Goal: Information Seeking & Learning: Learn about a topic

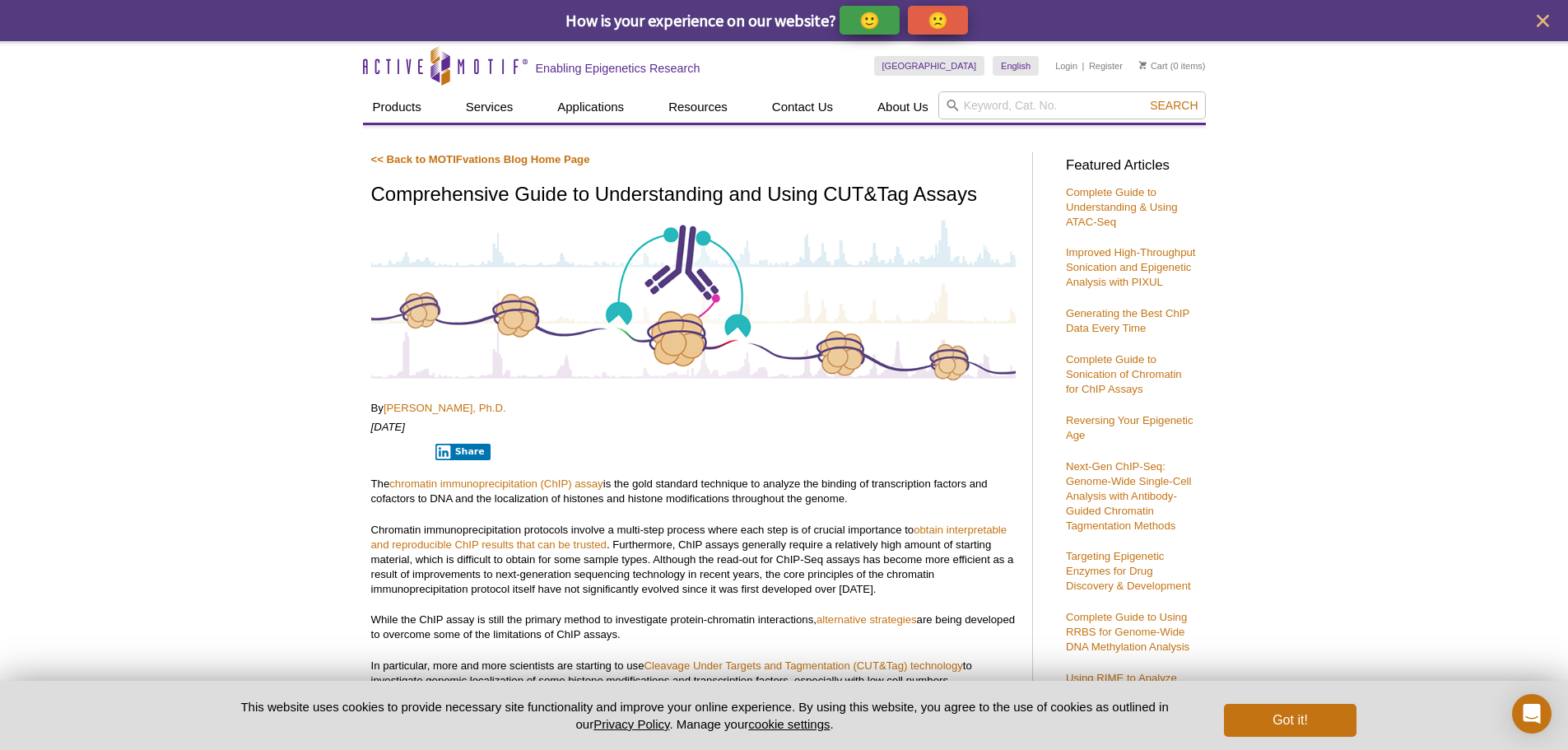
click at [692, 231] on div at bounding box center [694, 302] width 645 height 169
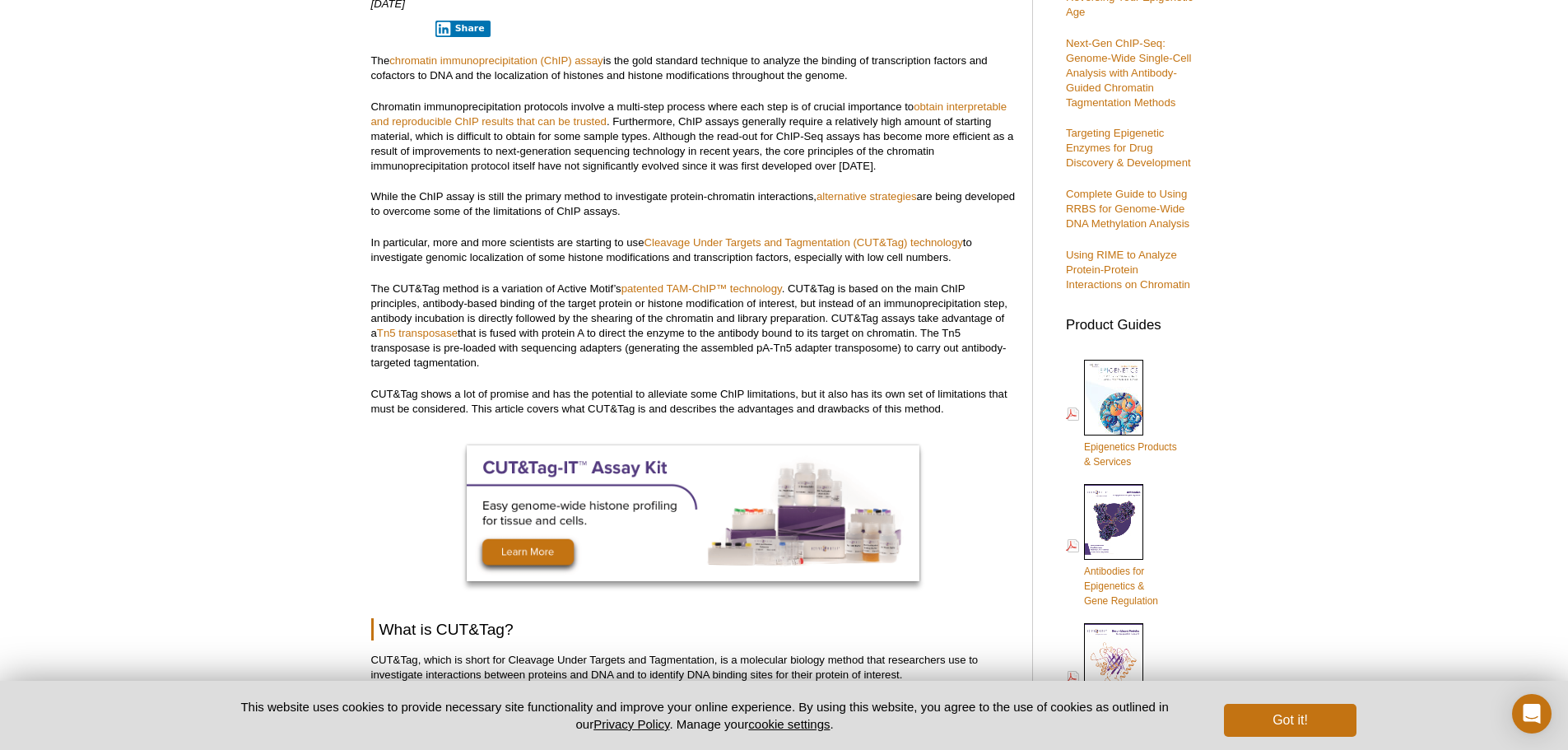
scroll to position [466, 0]
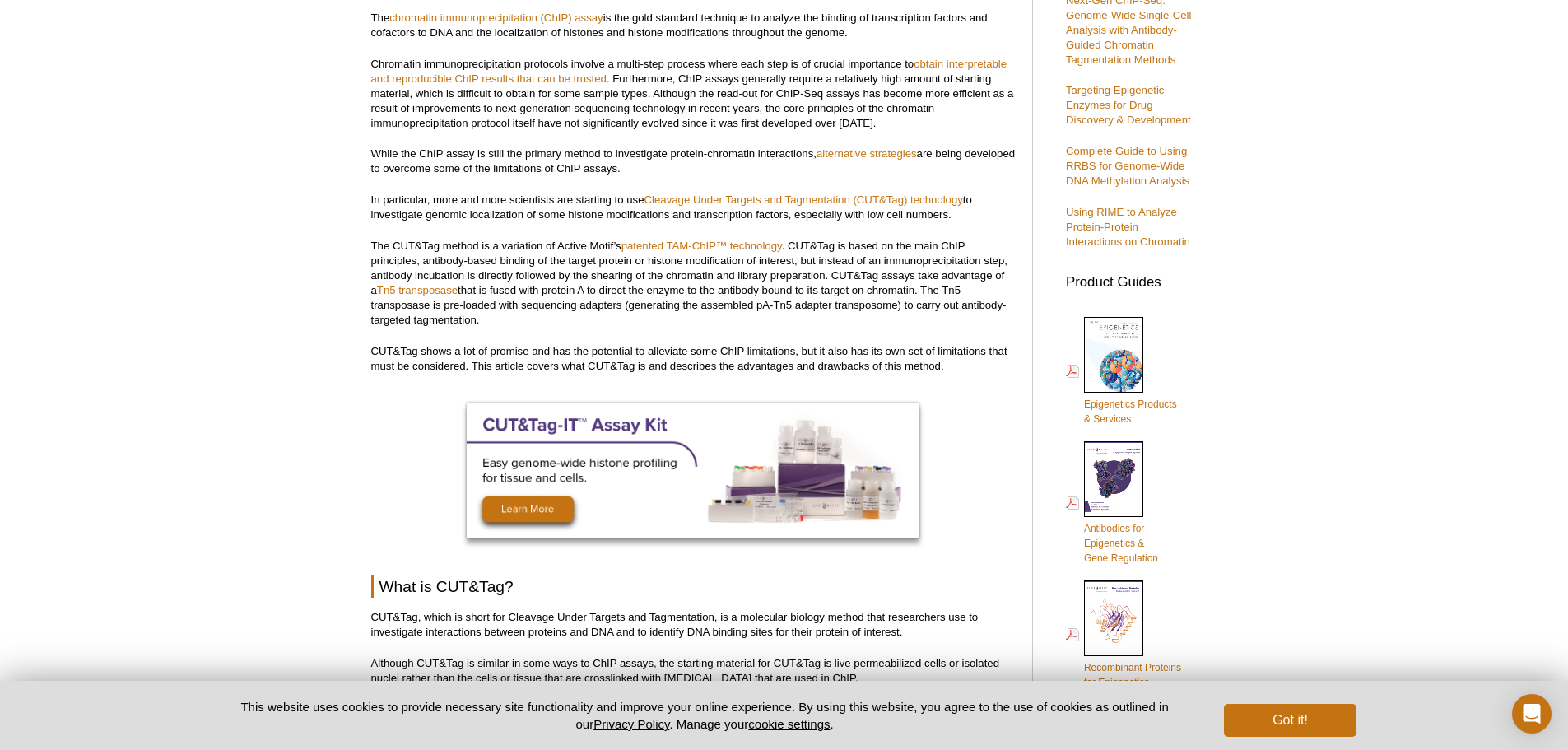
click at [670, 358] on p "CUT&Tag shows a lot of promise and has the potential to alleviate some ChIP lim…" at bounding box center [694, 358] width 645 height 30
click at [670, 349] on p "CUT&Tag shows a lot of promise and has the potential to alleviate some ChIP lim…" at bounding box center [694, 358] width 645 height 30
copy p "alleviate"
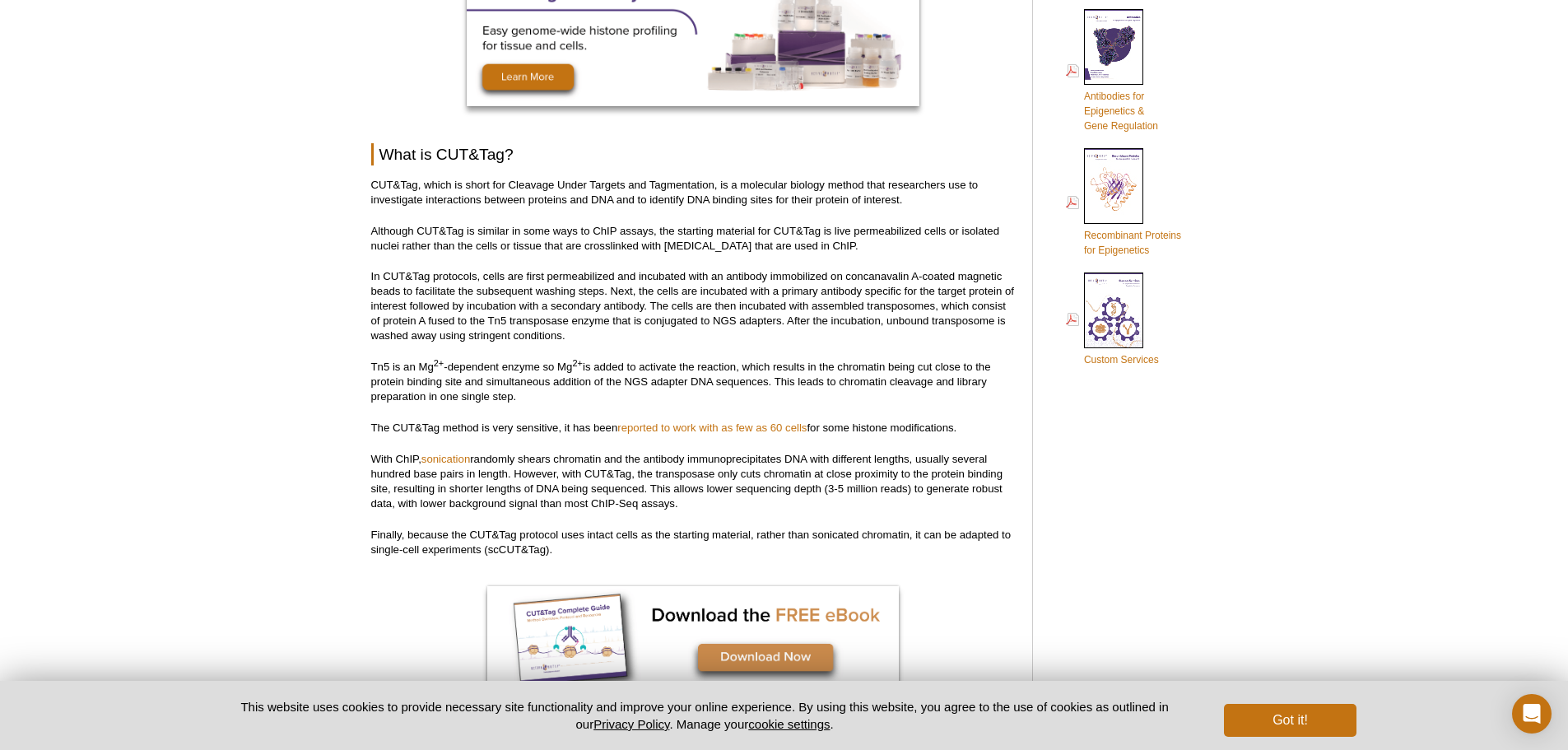
scroll to position [891, 0]
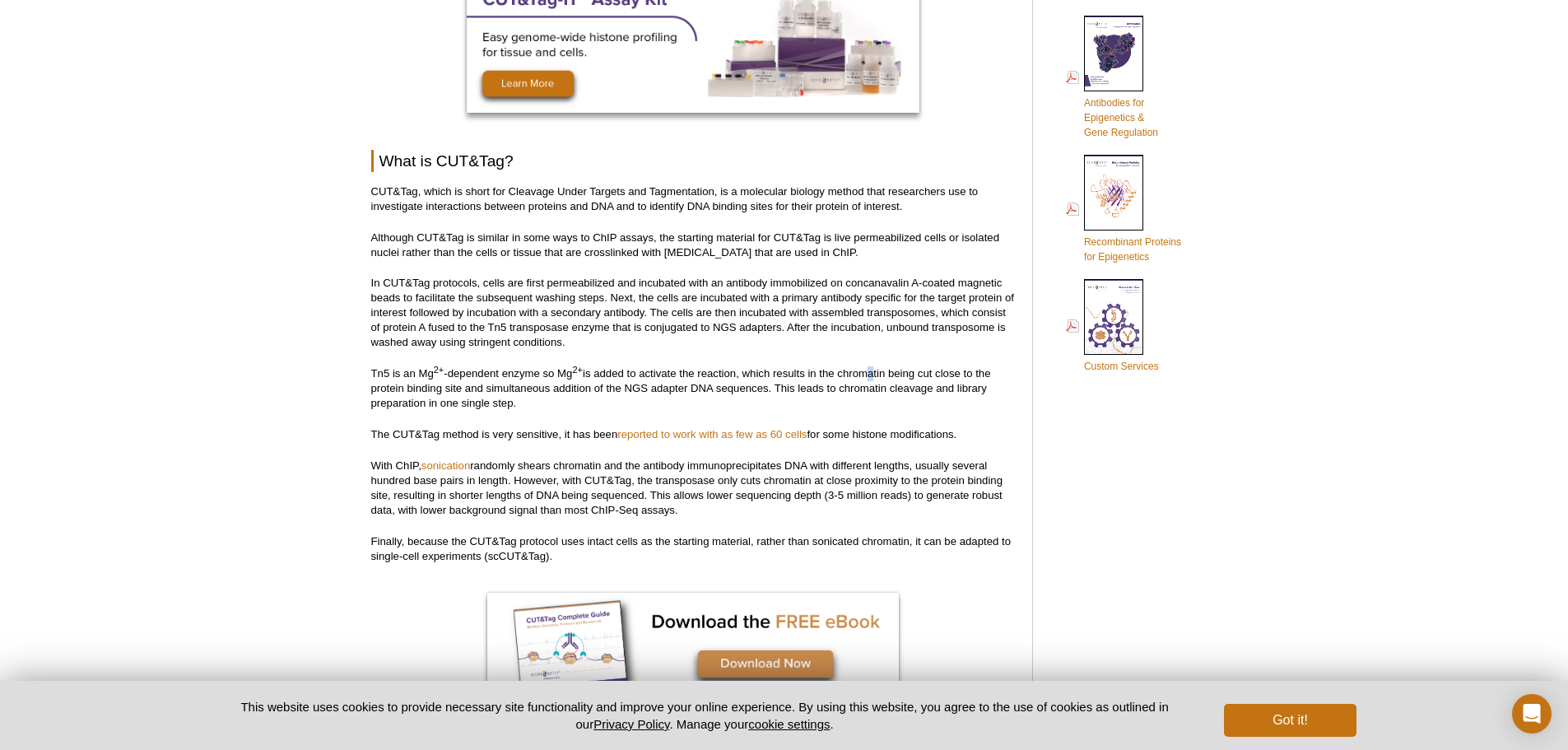
click at [868, 369] on p "Tn5 is an Mg 2+ -dependent enzyme so Mg 2+ is added to activate the reaction, w…" at bounding box center [694, 388] width 645 height 45
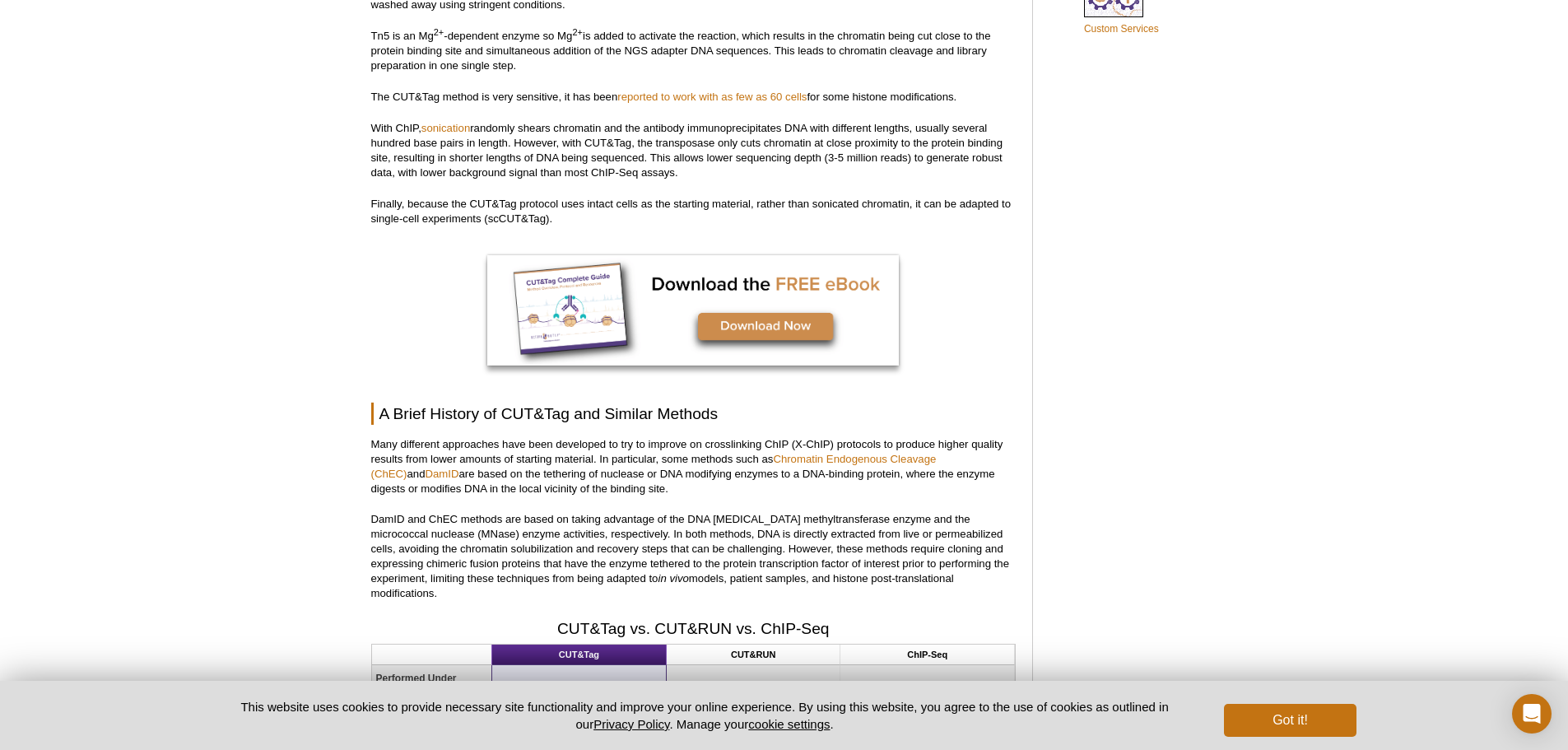
scroll to position [1227, 0]
drag, startPoint x: 694, startPoint y: 141, endPoint x: 805, endPoint y: 137, distance: 111.1
click at [805, 137] on p "With ChIP, sonication randomly shears chromatin and the antibody immunoprecipit…" at bounding box center [694, 152] width 645 height 59
drag, startPoint x: 688, startPoint y: 149, endPoint x: 718, endPoint y: 147, distance: 30.1
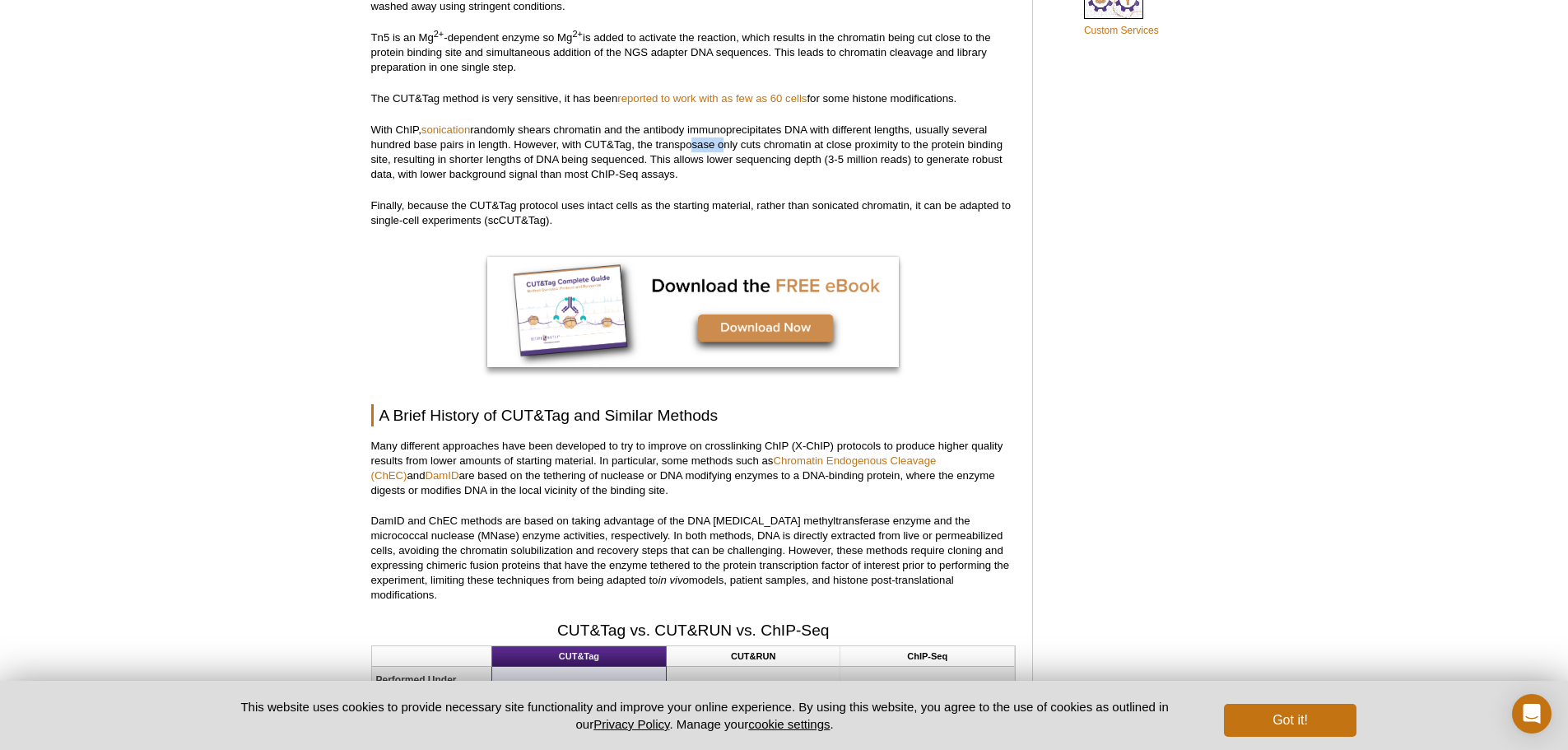
click at [718, 147] on p "With ChIP, sonication randomly shears chromatin and the antibody immunoprecipit…" at bounding box center [694, 152] width 645 height 59
click at [779, 149] on p "With ChIP, sonication randomly shears chromatin and the antibody immunoprecipit…" at bounding box center [694, 152] width 645 height 59
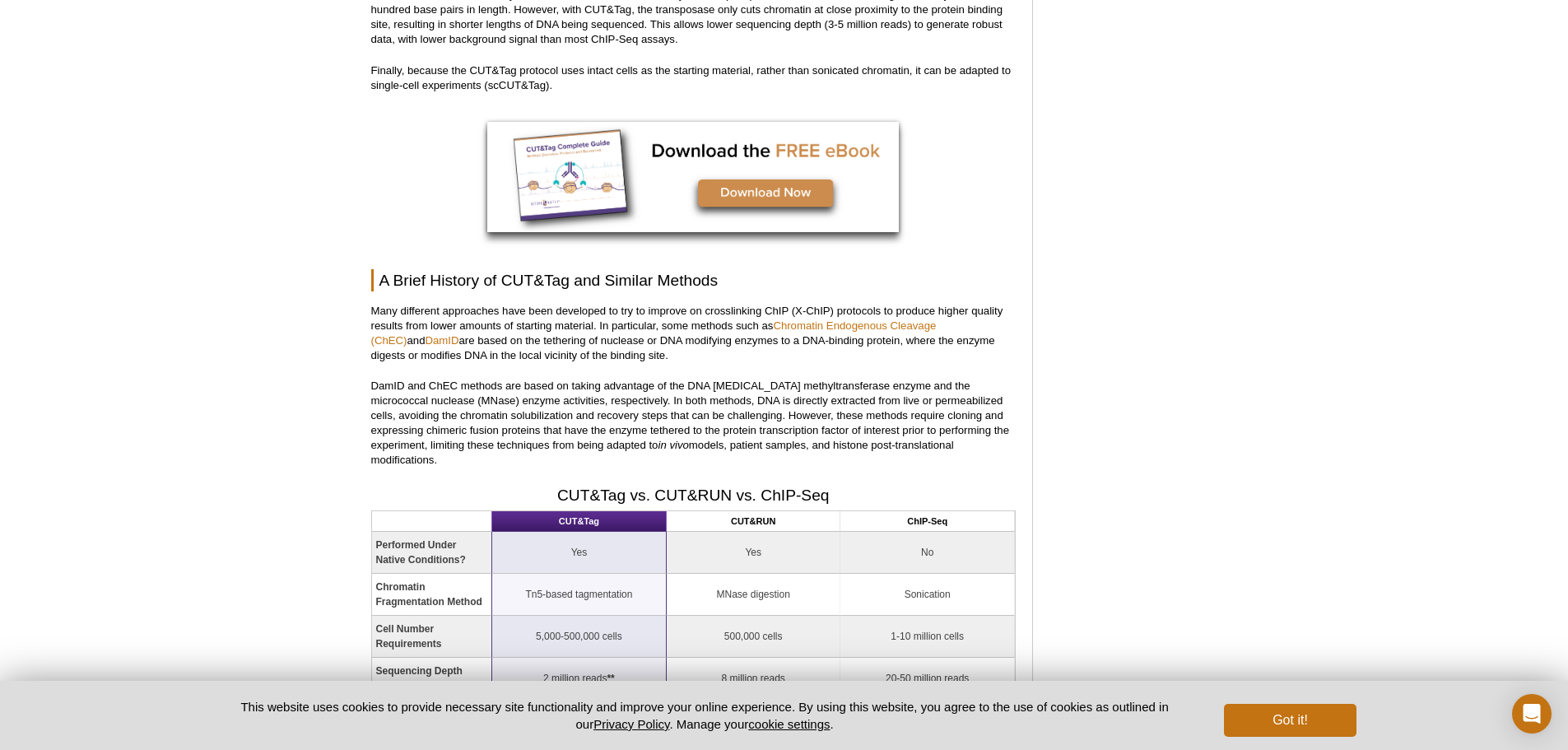
scroll to position [1365, 0]
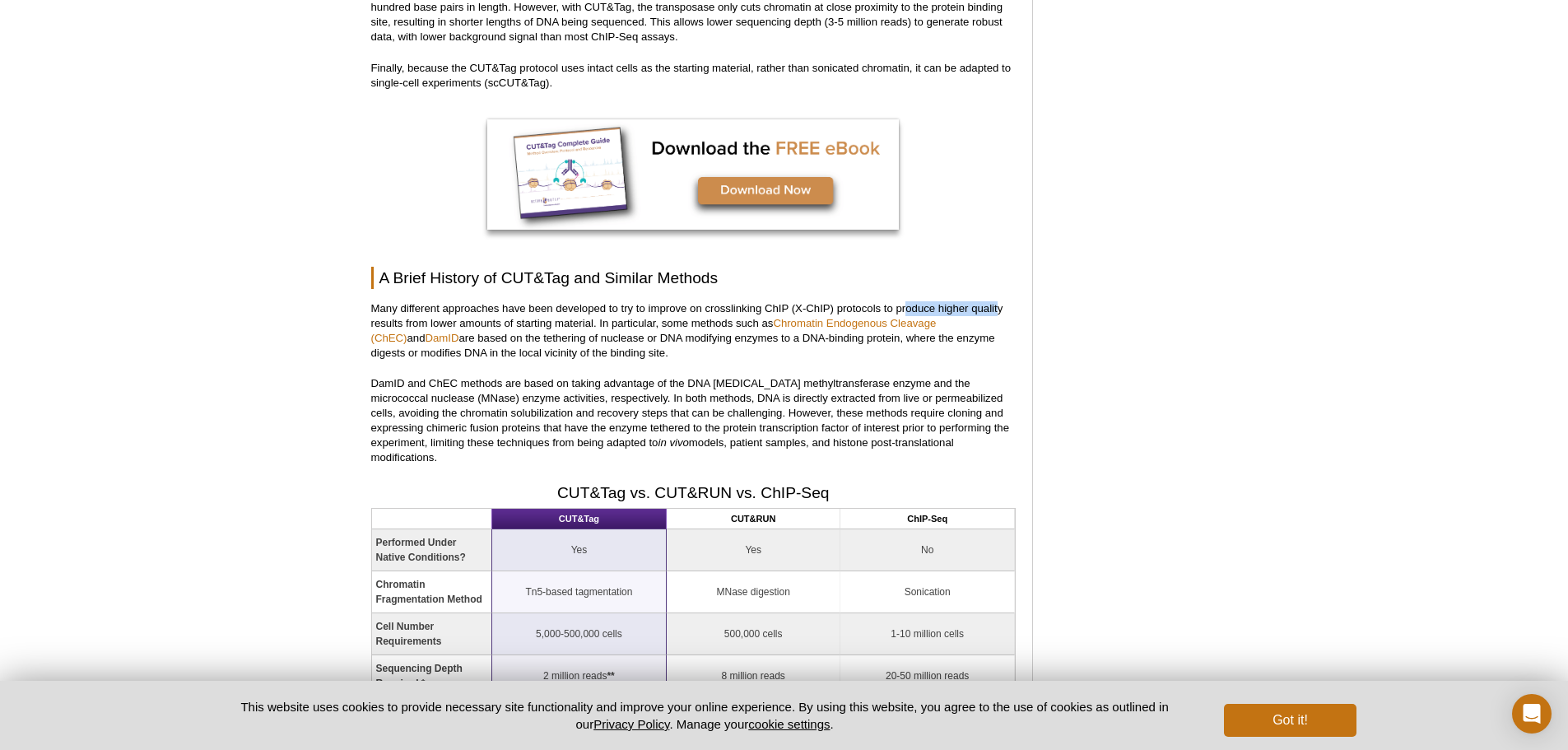
drag, startPoint x: 905, startPoint y: 303, endPoint x: 1006, endPoint y: 311, distance: 101.3
click at [1006, 311] on p "Many different approaches have been developed to try to improve on crosslinking…" at bounding box center [694, 330] width 645 height 59
click at [1014, 314] on p "Many different approaches have been developed to try to improve on crosslinking…" at bounding box center [694, 330] width 645 height 59
drag, startPoint x: 528, startPoint y: 314, endPoint x: 790, endPoint y: 315, distance: 262.0
click at [738, 314] on p "Many different approaches have been developed to try to improve on crosslinking…" at bounding box center [694, 330] width 645 height 59
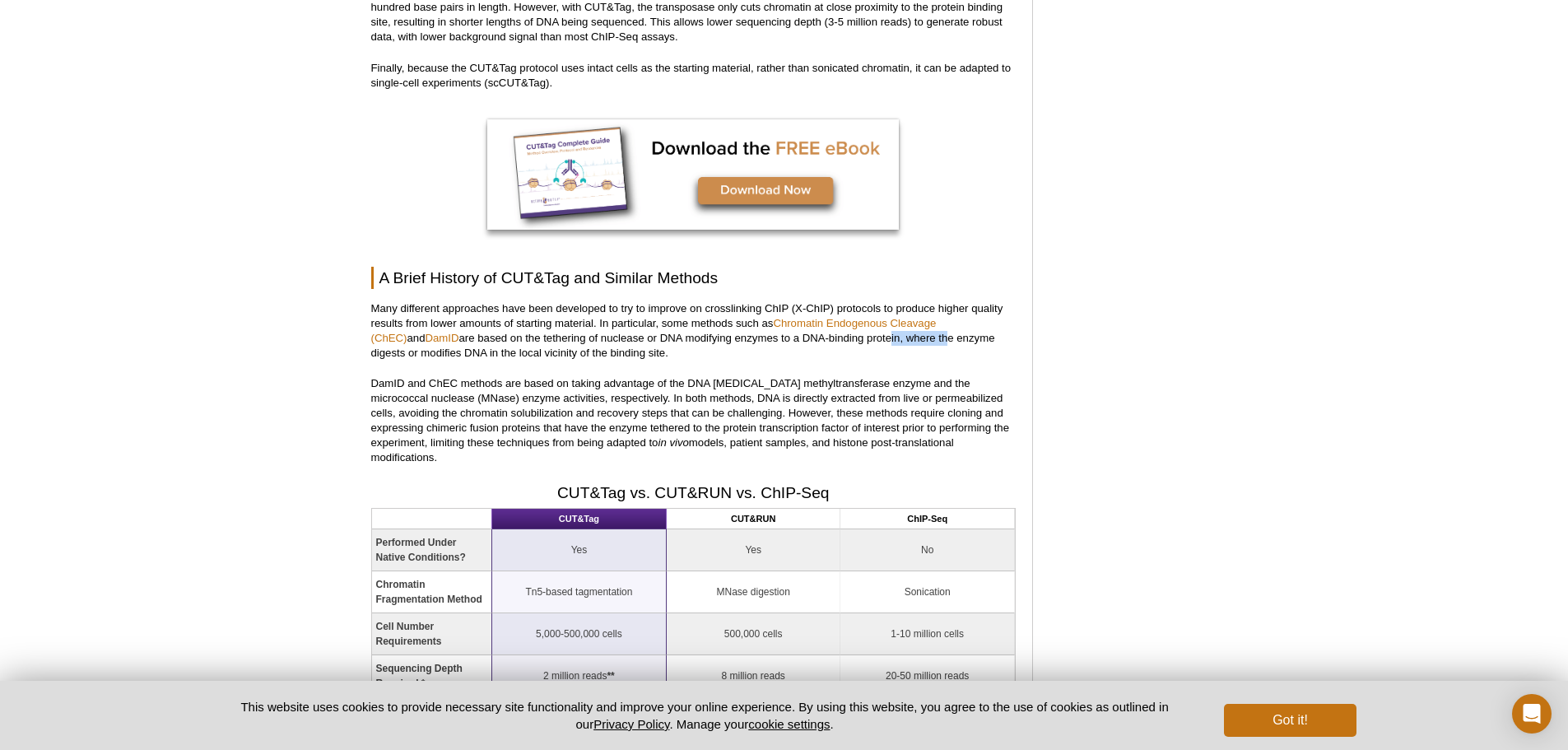
drag, startPoint x: 836, startPoint y: 341, endPoint x: 962, endPoint y: 341, distance: 126.0
click at [955, 341] on p "Many different approaches have been developed to try to improve on crosslinking…" at bounding box center [694, 330] width 645 height 59
drag, startPoint x: 450, startPoint y: 347, endPoint x: 757, endPoint y: 347, distance: 307.0
click at [716, 345] on p "Many different approaches have been developed to try to improve on crosslinking…" at bounding box center [694, 330] width 645 height 59
click at [778, 347] on p "Many different approaches have been developed to try to improve on crosslinking…" at bounding box center [694, 330] width 645 height 59
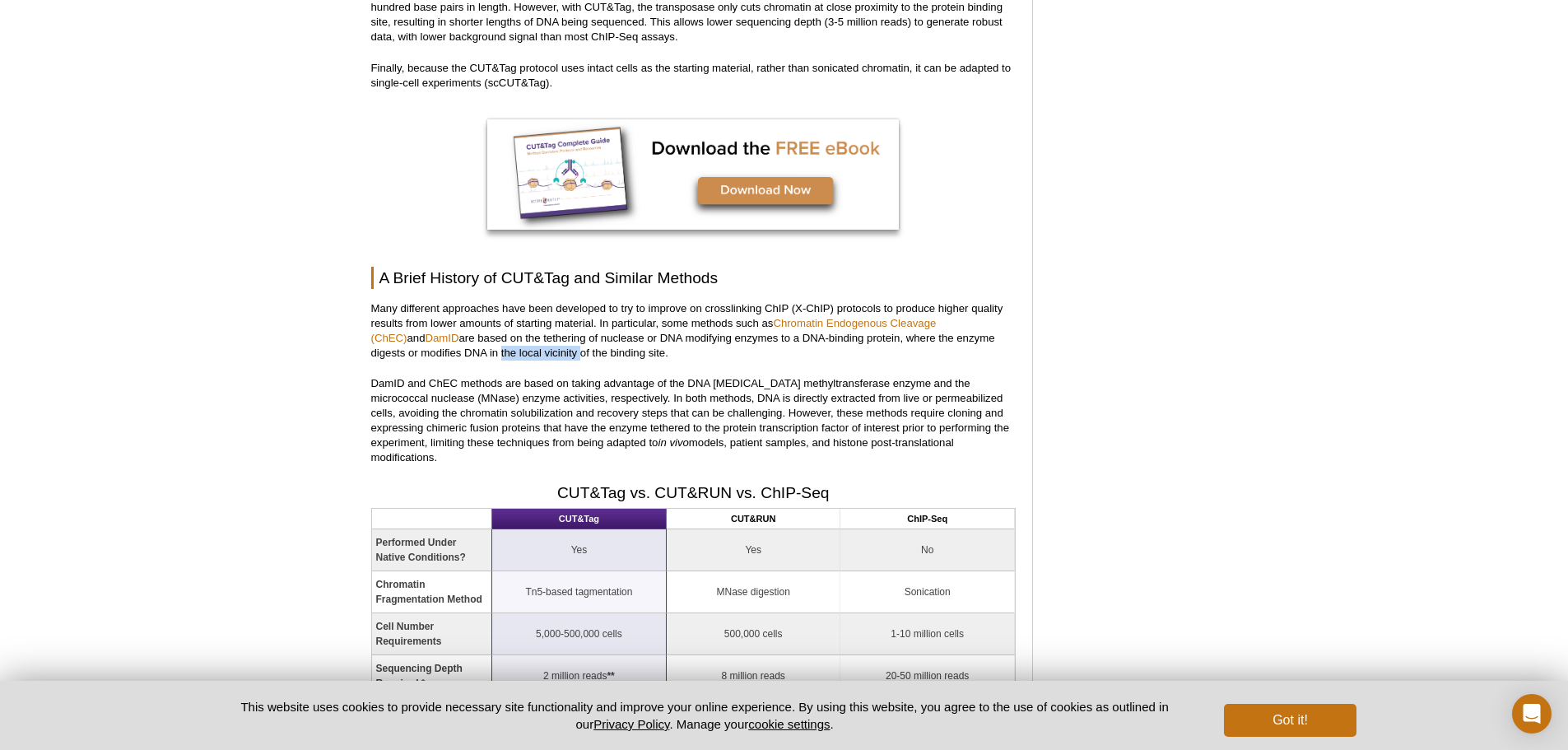
drag, startPoint x: 447, startPoint y: 353, endPoint x: 612, endPoint y: 347, distance: 165.1
click at [550, 348] on p "Many different approaches have been developed to try to improve on crosslinking…" at bounding box center [694, 330] width 645 height 59
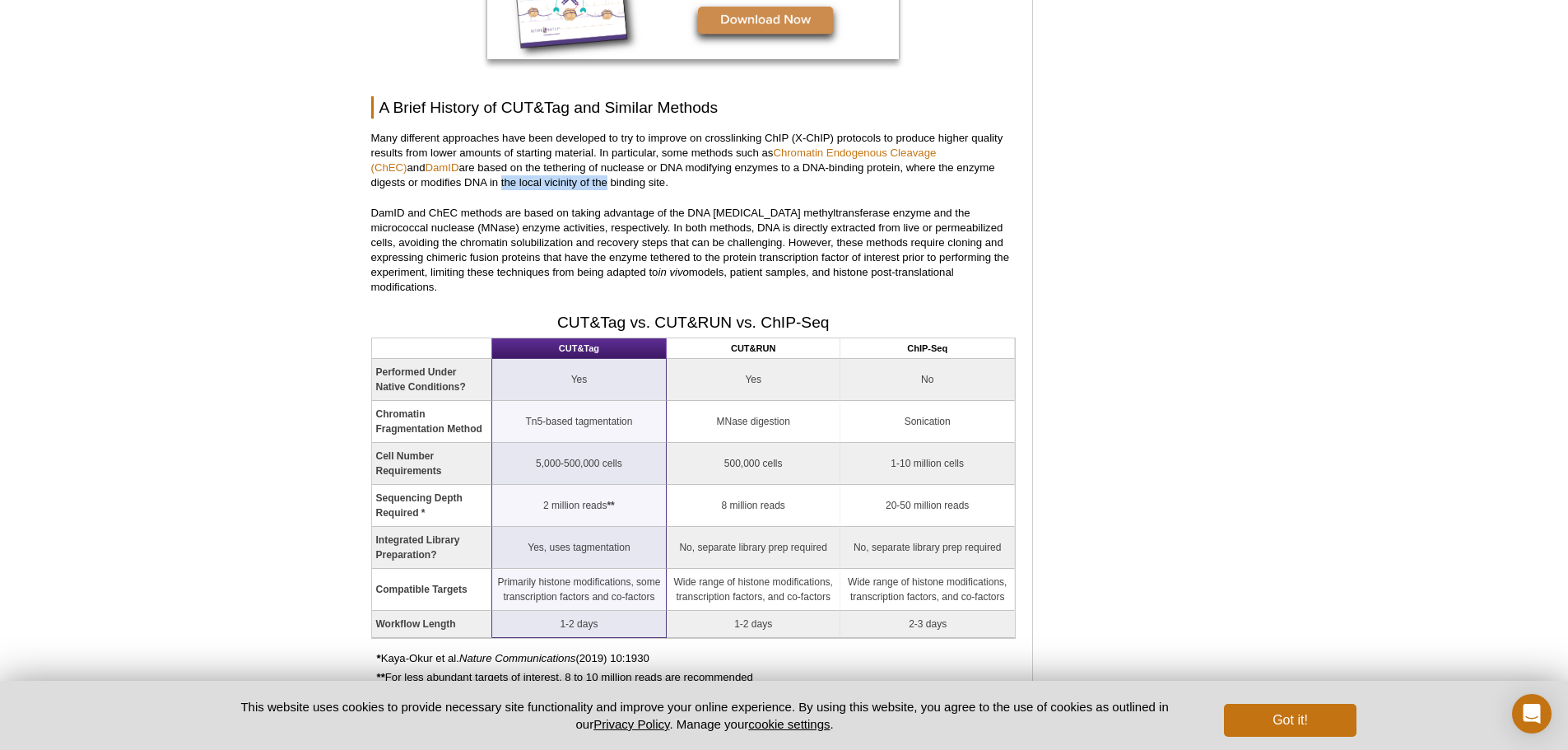
scroll to position [1536, 0]
drag, startPoint x: 567, startPoint y: 213, endPoint x: 640, endPoint y: 213, distance: 73.0
click at [633, 213] on p "DamID and ChEC methods are based on taking advantage of the DNA [MEDICAL_DATA] …" at bounding box center [694, 249] width 645 height 89
click at [764, 216] on p "DamID and ChEC methods are based on taking advantage of the DNA [MEDICAL_DATA] …" at bounding box center [694, 249] width 645 height 89
drag, startPoint x: 829, startPoint y: 207, endPoint x: 1021, endPoint y: 219, distance: 192.4
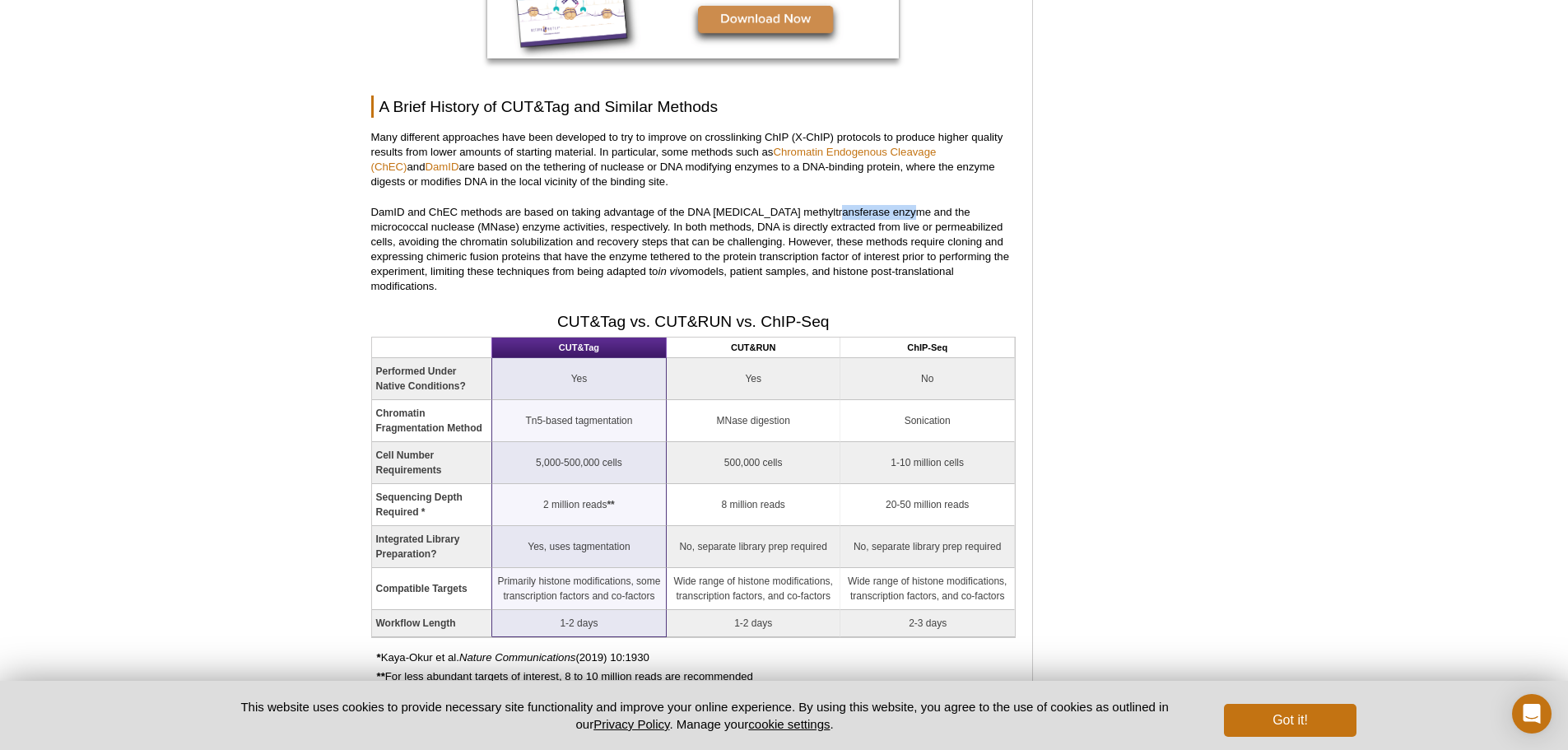
click at [976, 218] on p "DamID and ChEC methods are based on taking advantage of the DNA [MEDICAL_DATA] …" at bounding box center [694, 249] width 645 height 89
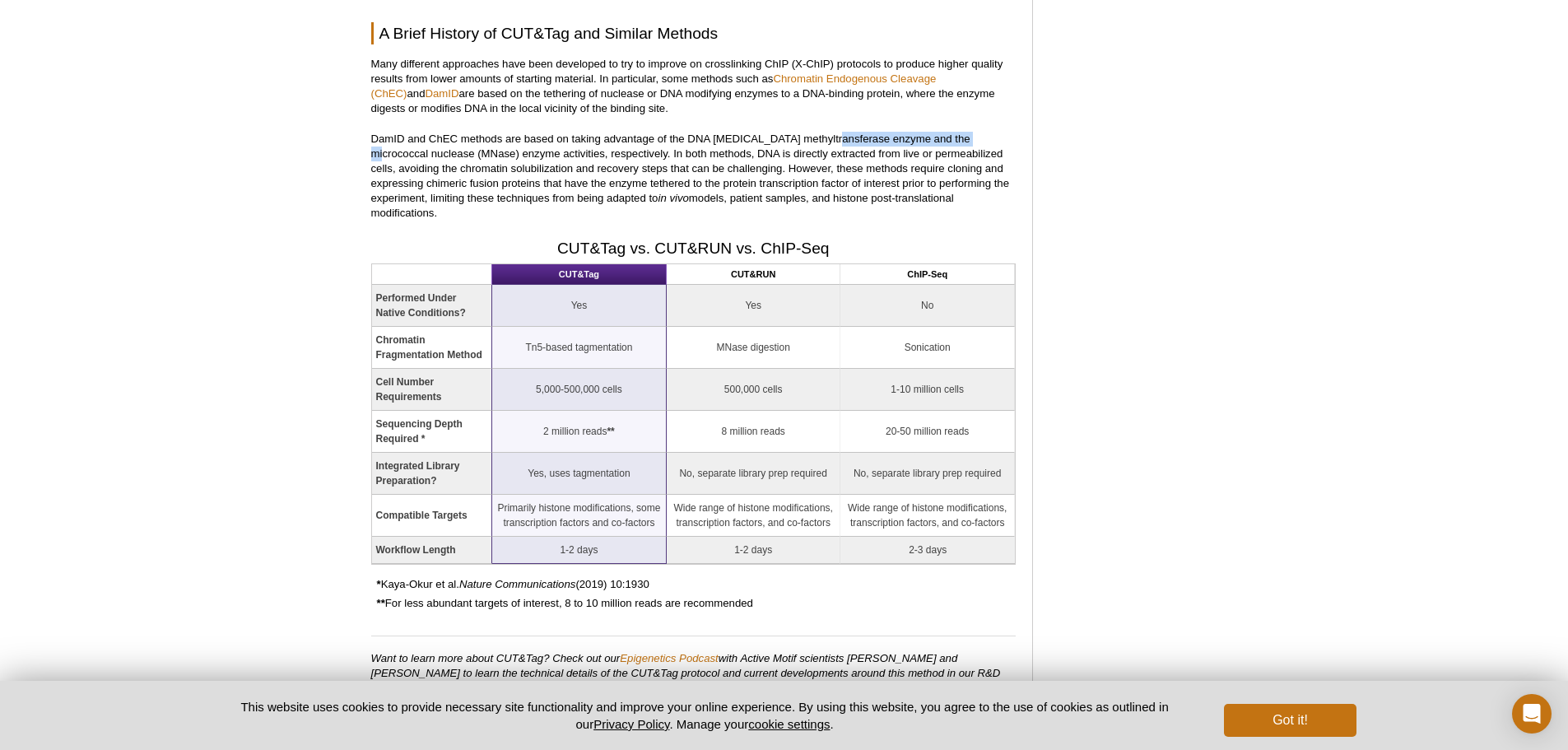
scroll to position [1598, 0]
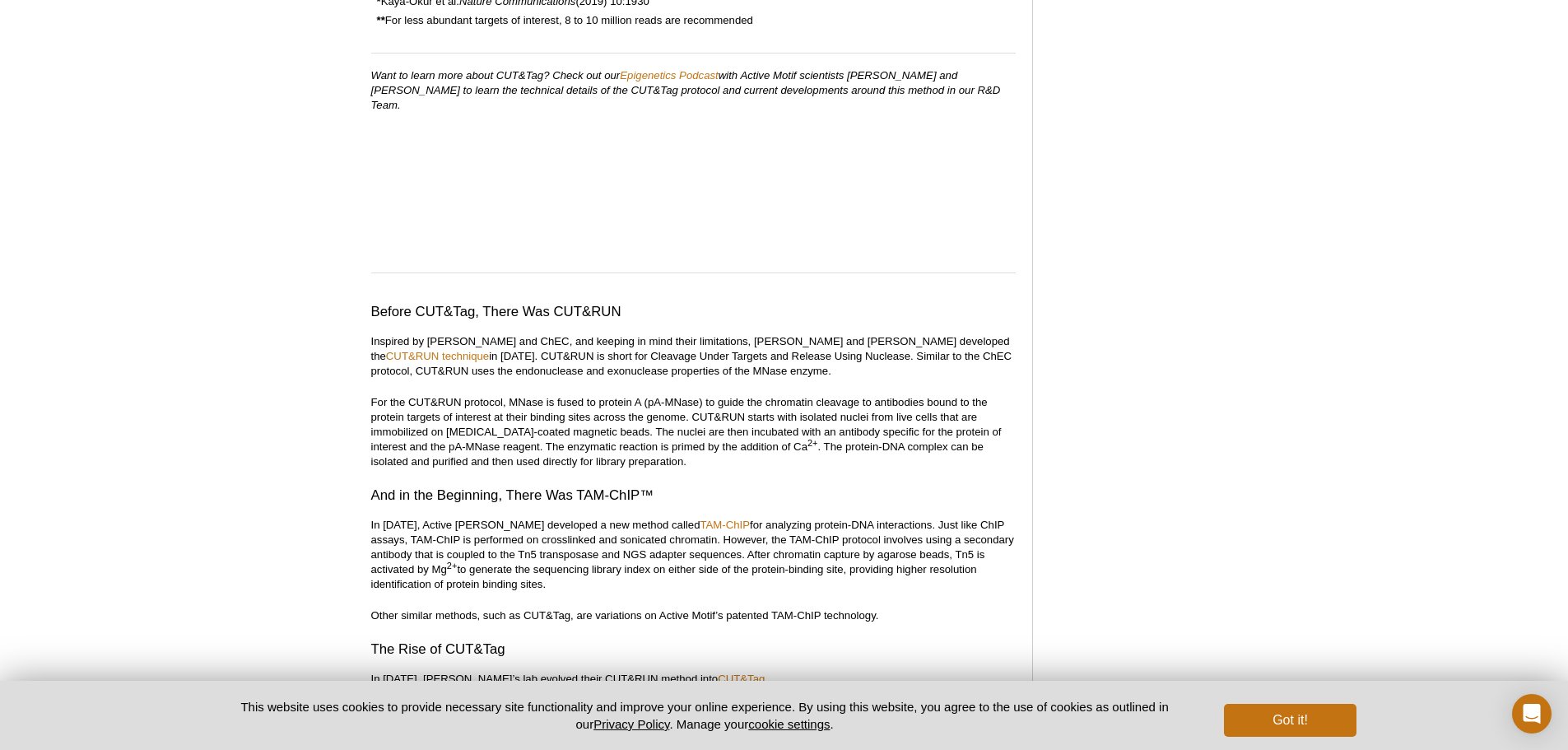
scroll to position [1838, 0]
